Goal: Find specific page/section: Find specific page/section

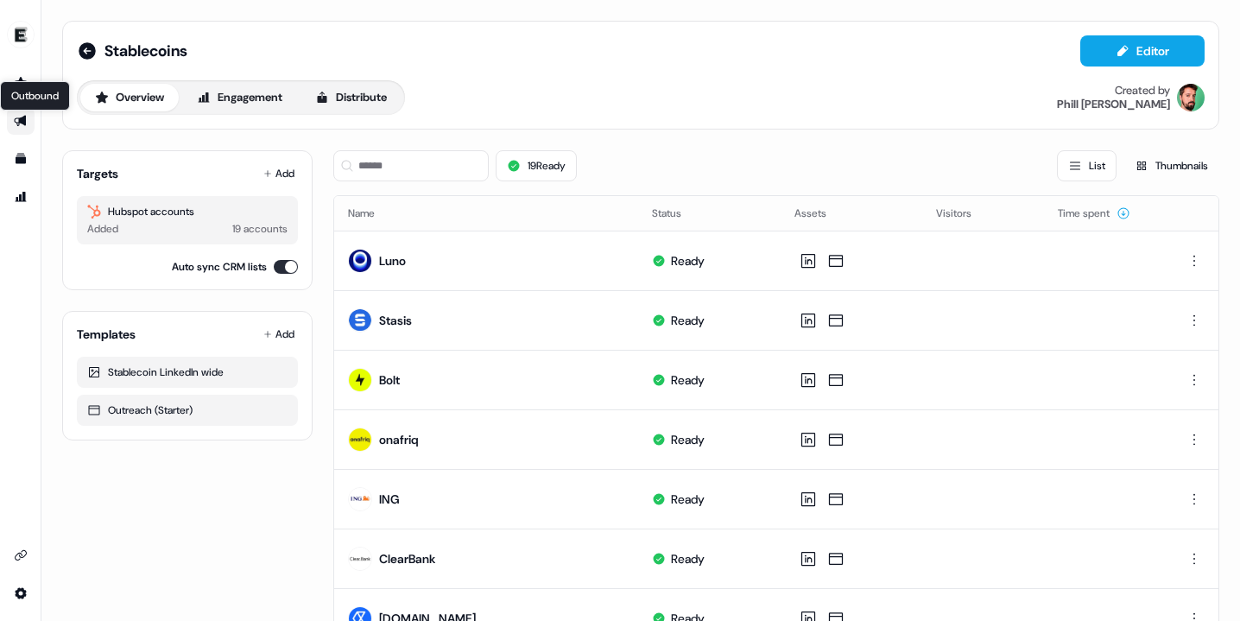
click at [18, 121] on icon "Go to outbound experience" at bounding box center [20, 121] width 12 height 11
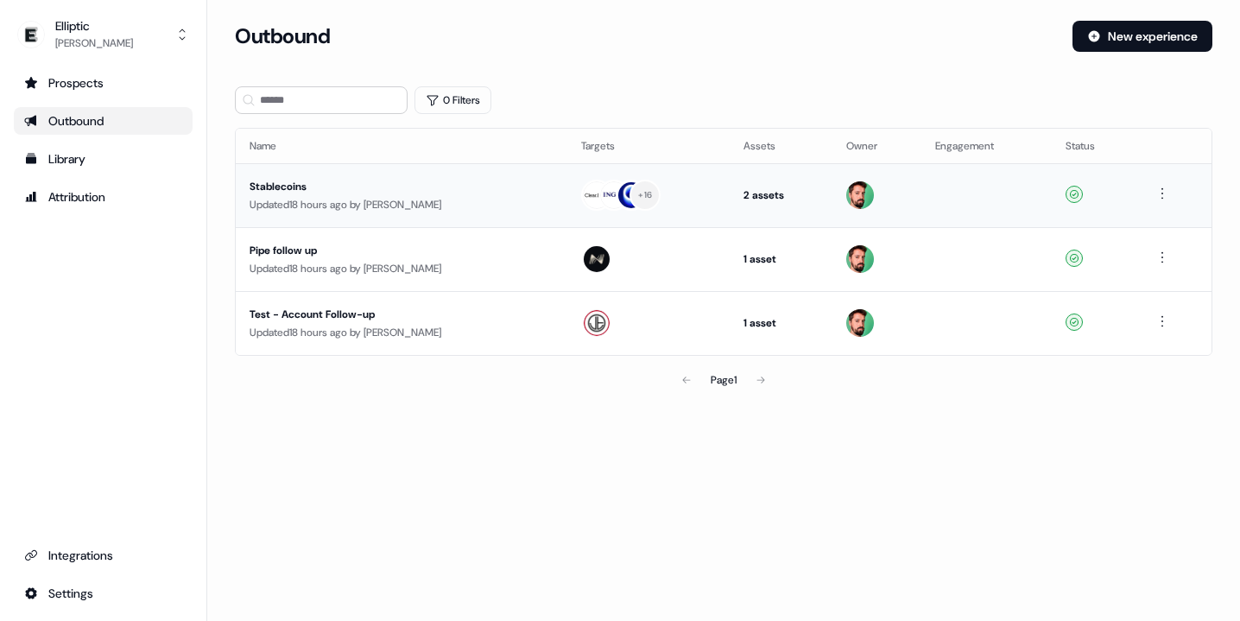
click at [364, 198] on div "Updated 18 hours ago by [PERSON_NAME]" at bounding box center [402, 204] width 304 height 17
click at [1158, 191] on html "For the best experience switch devices to a bigger screen. Go to [DOMAIN_NAME] …" at bounding box center [620, 310] width 1240 height 621
click at [1107, 90] on html "For the best experience switch devices to a bigger screen. Go to [DOMAIN_NAME] …" at bounding box center [620, 310] width 1240 height 621
